Goal: Task Accomplishment & Management: Complete application form

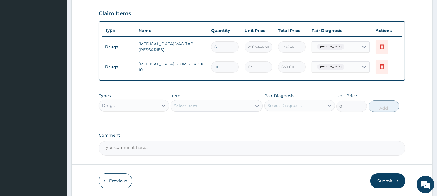
scroll to position [195, 0]
click at [200, 107] on div "Select Item" at bounding box center [211, 105] width 81 height 9
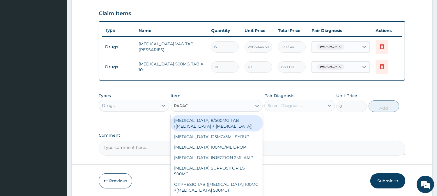
type input "PARACE"
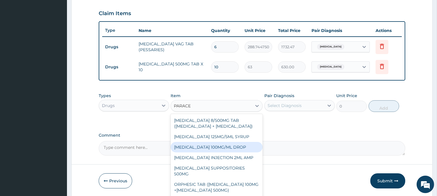
scroll to position [49, 0]
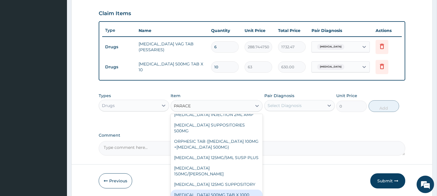
click at [231, 193] on div "[MEDICAL_DATA] 500MG TAB X 1000" at bounding box center [217, 195] width 92 height 10
type input "11.02499961853027"
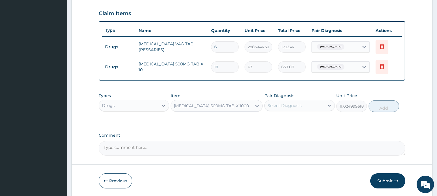
click at [279, 98] on label "Pair Diagnosis" at bounding box center [279, 96] width 30 height 6
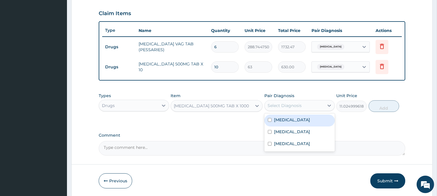
drag, startPoint x: 290, startPoint y: 107, endPoint x: 291, endPoint y: 110, distance: 3.3
click at [290, 107] on div "Select Diagnosis" at bounding box center [285, 106] width 34 height 6
click at [299, 123] on div "Malaria" at bounding box center [299, 121] width 70 height 12
checkbox input "true"
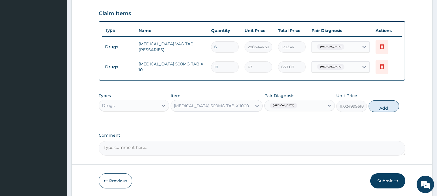
click at [387, 109] on button "Add" at bounding box center [384, 106] width 31 height 12
type input "0"
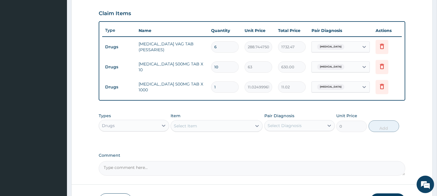
type input "18"
type input "198.45"
type input "18"
click at [196, 124] on div "Select Item" at bounding box center [185, 126] width 23 height 6
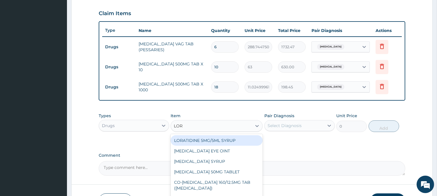
type input "LORA"
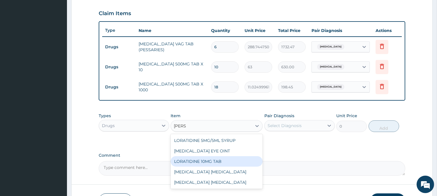
drag, startPoint x: 216, startPoint y: 161, endPoint x: 206, endPoint y: 154, distance: 12.7
click at [216, 161] on div "LORATIDINE 10MG TAB" at bounding box center [217, 161] width 92 height 10
type input "52.5"
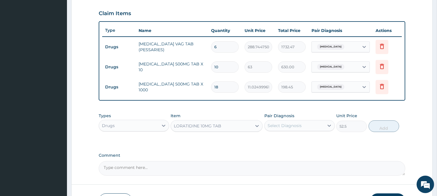
click at [275, 119] on div "Pair Diagnosis Select Diagnosis" at bounding box center [299, 122] width 70 height 19
click at [284, 132] on div "Types Drugs Item LORATIDINE 10MG TAB Pair Diagnosis Select Diagnosis Unit Price…" at bounding box center [252, 122] width 307 height 25
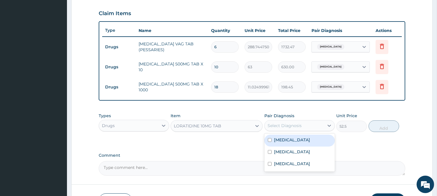
click at [283, 128] on div "Select Diagnosis" at bounding box center [285, 126] width 34 height 6
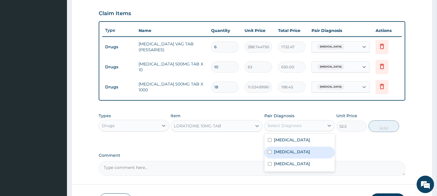
drag, startPoint x: 288, startPoint y: 152, endPoint x: 295, endPoint y: 153, distance: 6.4
click at [288, 152] on div "Sepsis" at bounding box center [299, 153] width 70 height 12
checkbox input "true"
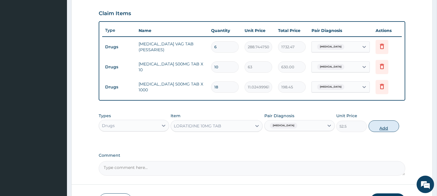
click at [380, 126] on button "Add" at bounding box center [384, 127] width 31 height 12
type input "0"
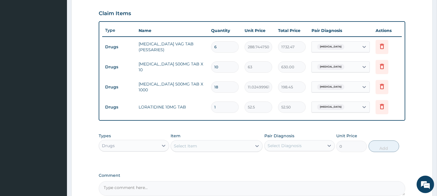
type input "0.00"
type input "5"
type input "262.50"
type input "5"
click at [188, 147] on div "Select Item" at bounding box center [185, 146] width 23 height 6
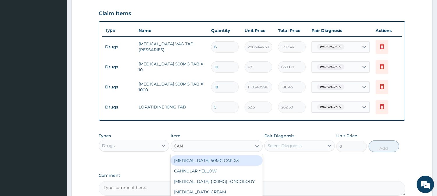
type input "CANE"
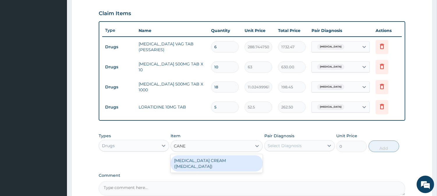
click at [235, 160] on div "CLOTRIMAZOLE CREAM (CANESTEN)" at bounding box center [217, 164] width 92 height 16
type input "630"
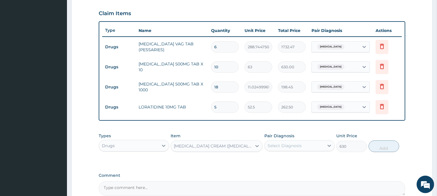
click at [329, 152] on div "Pair Diagnosis Select Diagnosis" at bounding box center [299, 142] width 70 height 19
click at [328, 152] on div "Pair Diagnosis Select Diagnosis" at bounding box center [299, 142] width 70 height 19
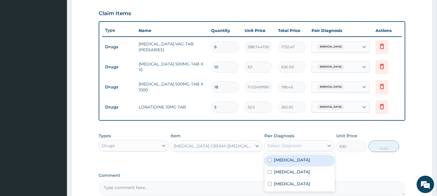
click at [320, 146] on div "Select Diagnosis" at bounding box center [294, 145] width 59 height 9
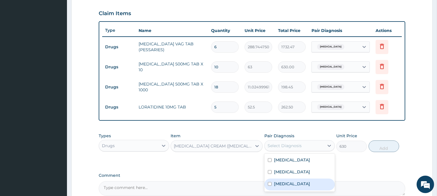
click at [308, 184] on label "Bacterial vaginosis" at bounding box center [292, 184] width 36 height 6
checkbox input "true"
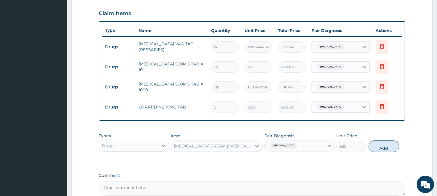
click at [382, 152] on button "Add" at bounding box center [384, 147] width 31 height 12
type input "0"
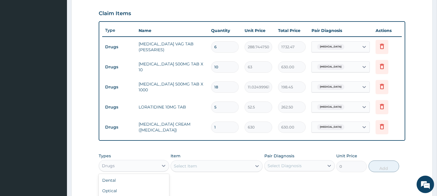
click at [146, 164] on div "Drugs" at bounding box center [128, 165] width 59 height 9
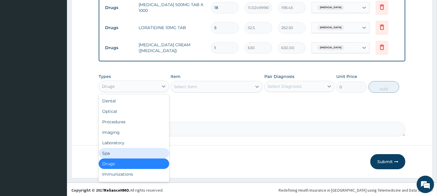
scroll to position [276, 0]
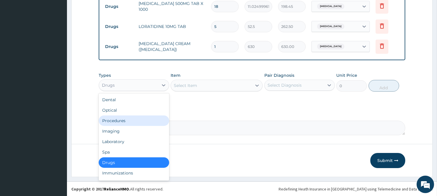
click at [136, 121] on div "Procedures" at bounding box center [134, 121] width 70 height 10
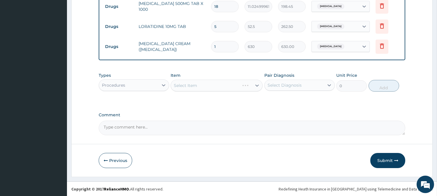
click at [235, 84] on div "Select Item" at bounding box center [217, 86] width 92 height 12
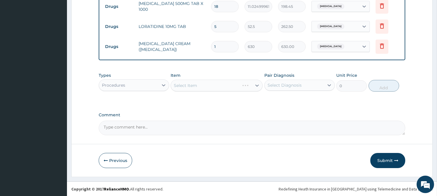
drag, startPoint x: 228, startPoint y: 108, endPoint x: 232, endPoint y: 97, distance: 11.3
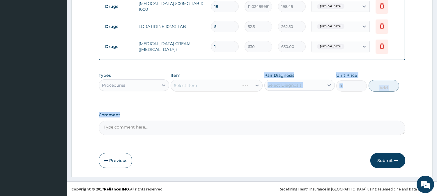
drag, startPoint x: 225, startPoint y: 115, endPoint x: 225, endPoint y: 108, distance: 6.7
click at [225, 115] on label "Comment" at bounding box center [252, 115] width 307 height 5
click at [225, 121] on textarea "Comment" at bounding box center [252, 128] width 307 height 15
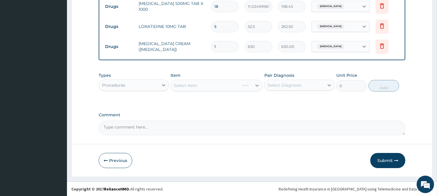
click at [208, 84] on div "Select Item" at bounding box center [217, 86] width 92 height 12
click at [211, 88] on div "Select Item" at bounding box center [217, 86] width 92 height 12
click at [186, 86] on div "Select Item" at bounding box center [185, 86] width 23 height 6
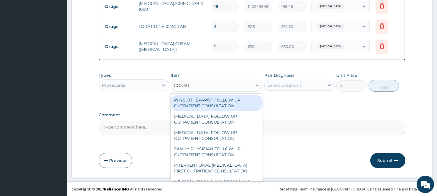
type input "CONSUL"
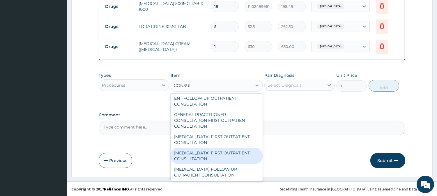
scroll to position [226, 0]
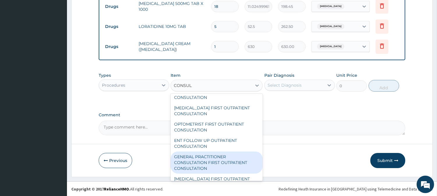
drag, startPoint x: 222, startPoint y: 157, endPoint x: 246, endPoint y: 138, distance: 30.1
click at [222, 157] on div "GENERAL PRACTITIONER CONSULTATION FIRST OUTPATIENT CONSULTATION" at bounding box center [217, 163] width 92 height 22
type input "3000"
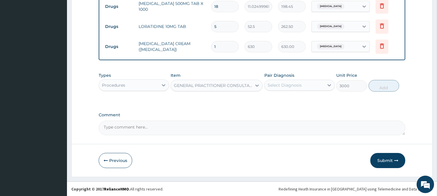
click at [311, 82] on div "Select Diagnosis" at bounding box center [294, 85] width 59 height 9
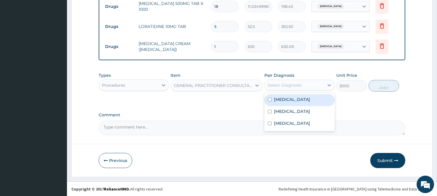
click at [304, 103] on div "Malaria" at bounding box center [299, 100] width 70 height 12
checkbox input "true"
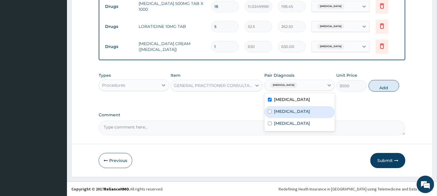
click at [299, 115] on div "Sepsis" at bounding box center [299, 112] width 70 height 12
checkbox input "true"
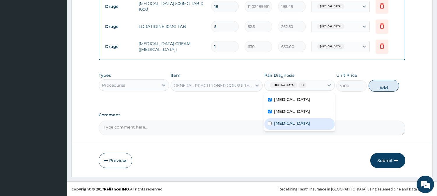
click at [302, 130] on div "Bacterial vaginosis" at bounding box center [299, 124] width 70 height 12
checkbox input "true"
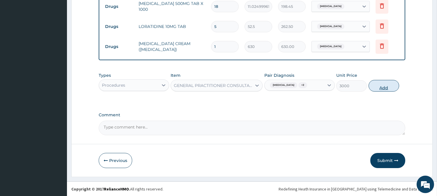
click at [396, 89] on button "Add" at bounding box center [384, 86] width 31 height 12
type input "0"
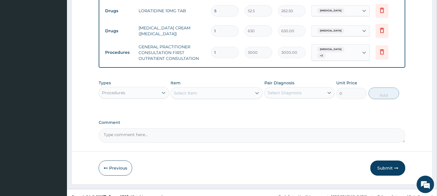
scroll to position [299, 0]
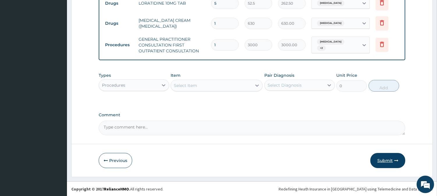
click at [385, 156] on button "Submit" at bounding box center [387, 160] width 35 height 15
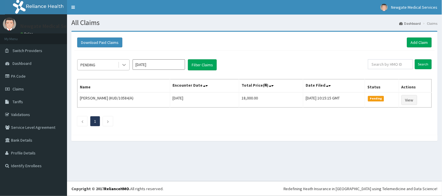
click at [125, 61] on div at bounding box center [124, 65] width 10 height 10
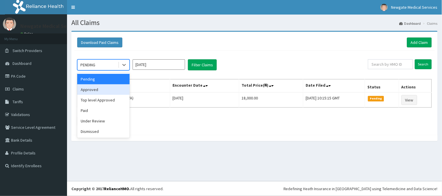
click at [109, 89] on div "Approved" at bounding box center [103, 89] width 52 height 10
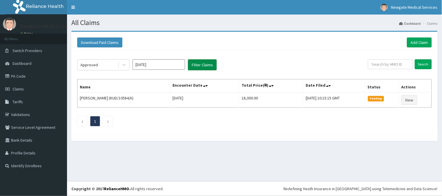
click at [196, 64] on button "Filter Claims" at bounding box center [202, 64] width 29 height 11
